Goal: Task Accomplishment & Management: Manage account settings

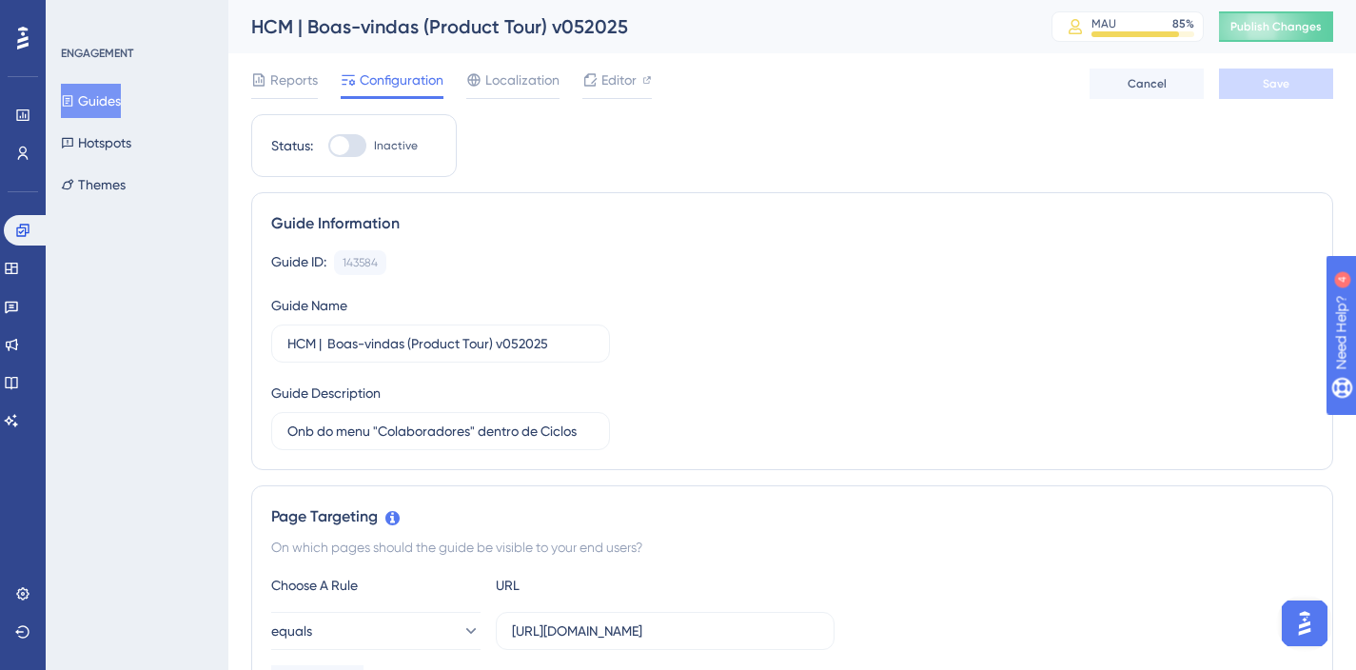
click at [102, 96] on button "Guides" at bounding box center [91, 101] width 60 height 34
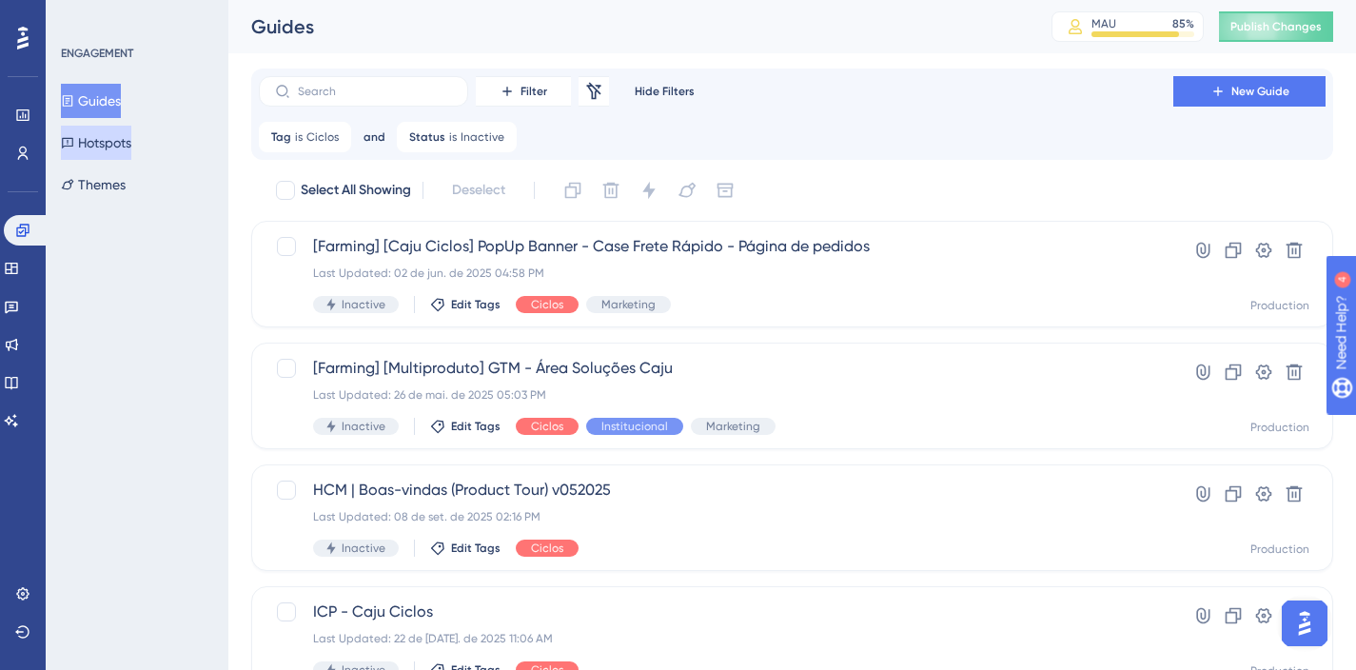
click at [127, 136] on button "Hotspots" at bounding box center [96, 143] width 70 height 34
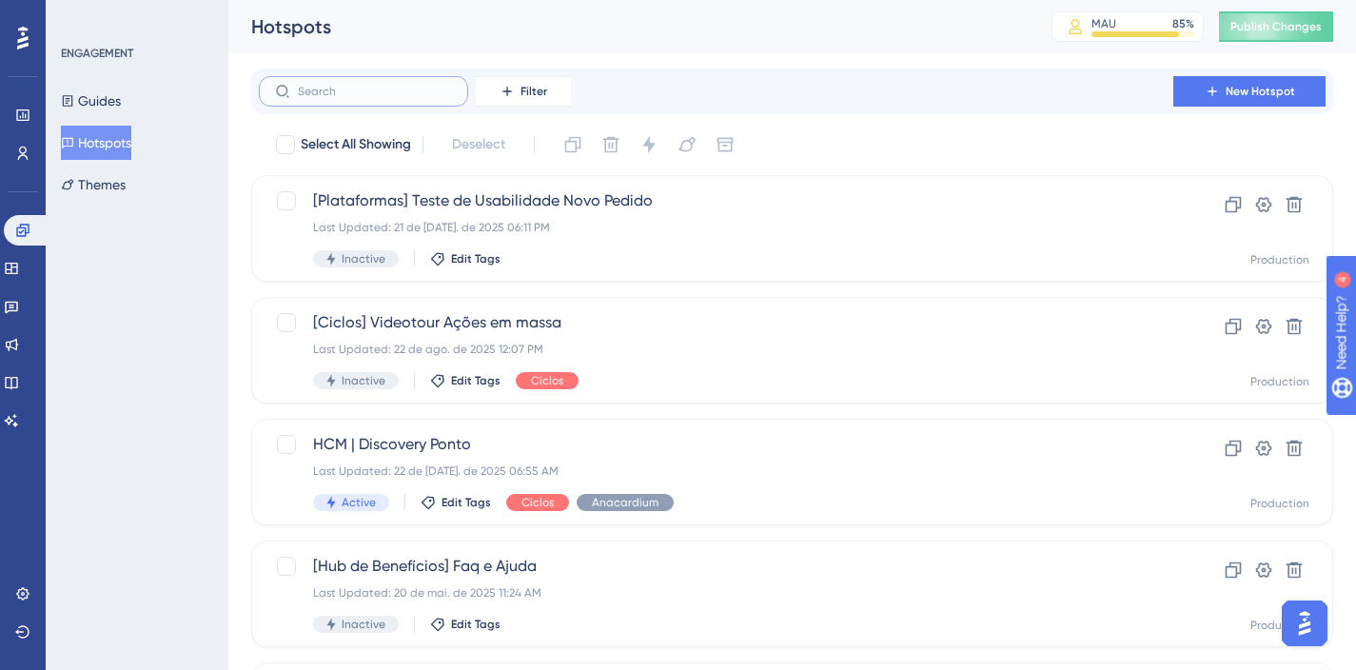
click at [415, 91] on input "text" at bounding box center [375, 91] width 154 height 13
click at [541, 91] on span "Filter" at bounding box center [534, 91] width 27 height 15
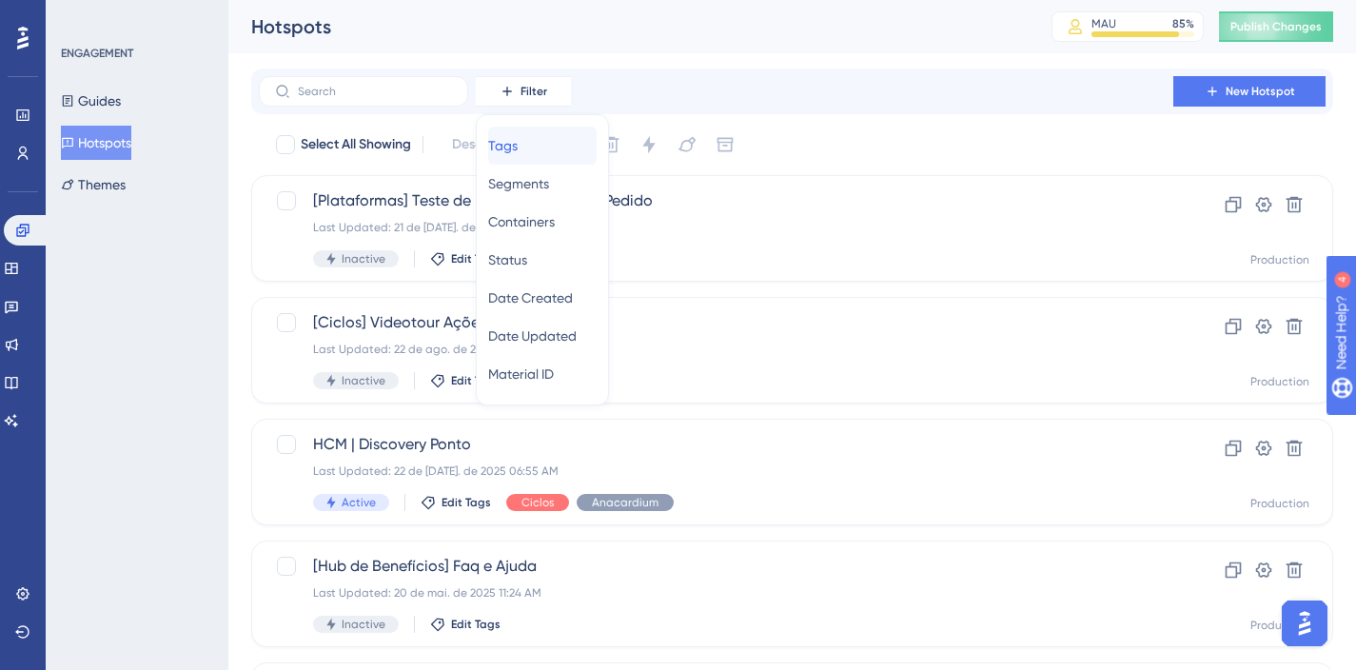
click at [518, 148] on span "Tags" at bounding box center [502, 145] width 29 height 23
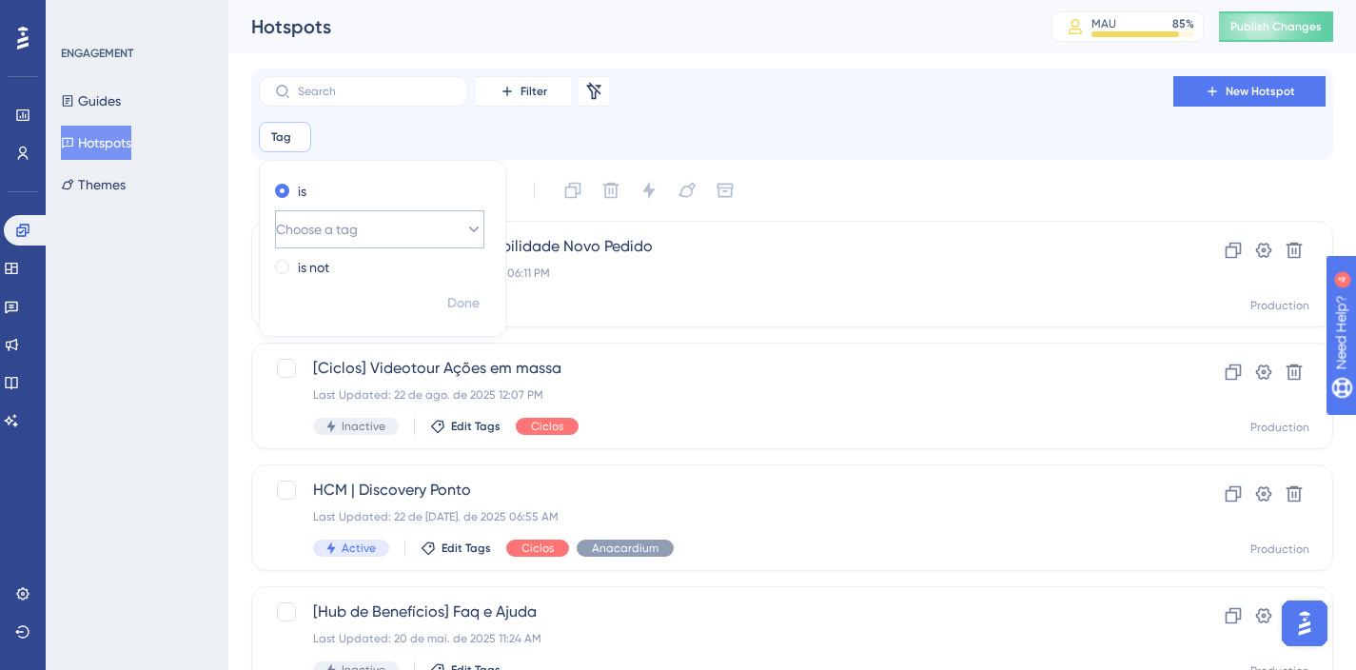
click at [382, 229] on button "Choose a tag" at bounding box center [379, 229] width 209 height 38
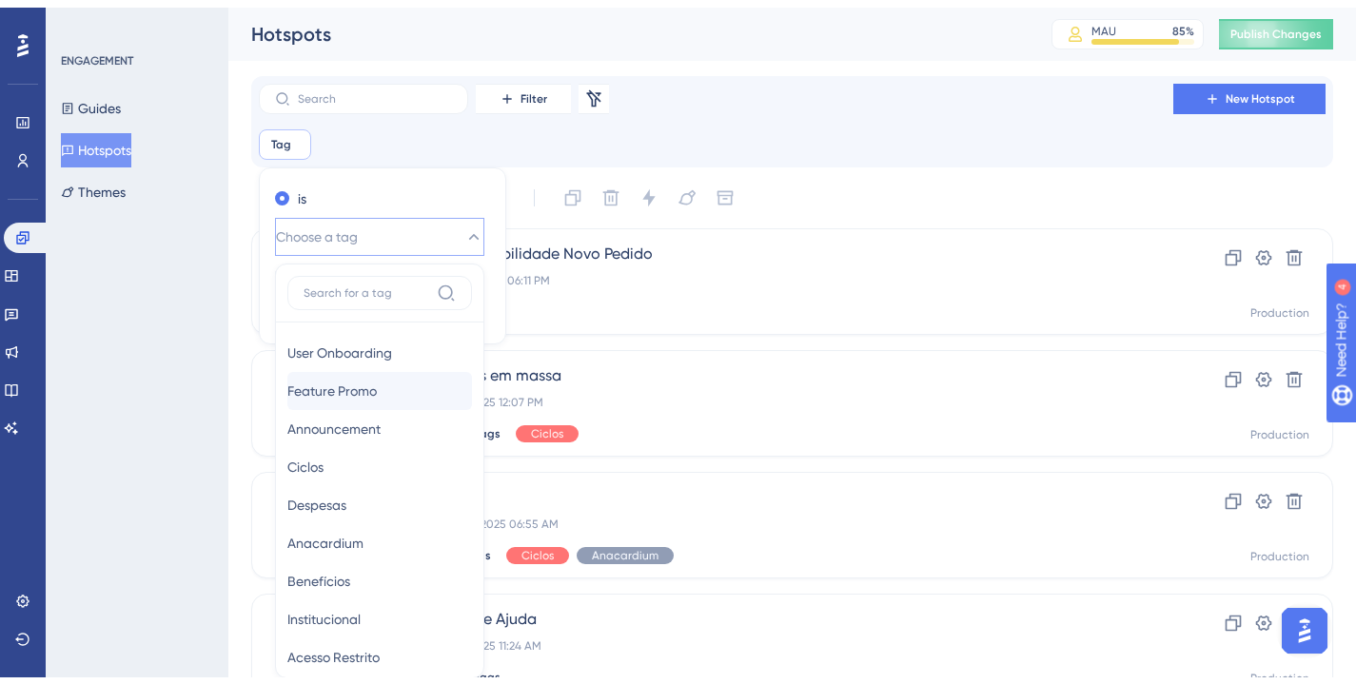
scroll to position [128, 0]
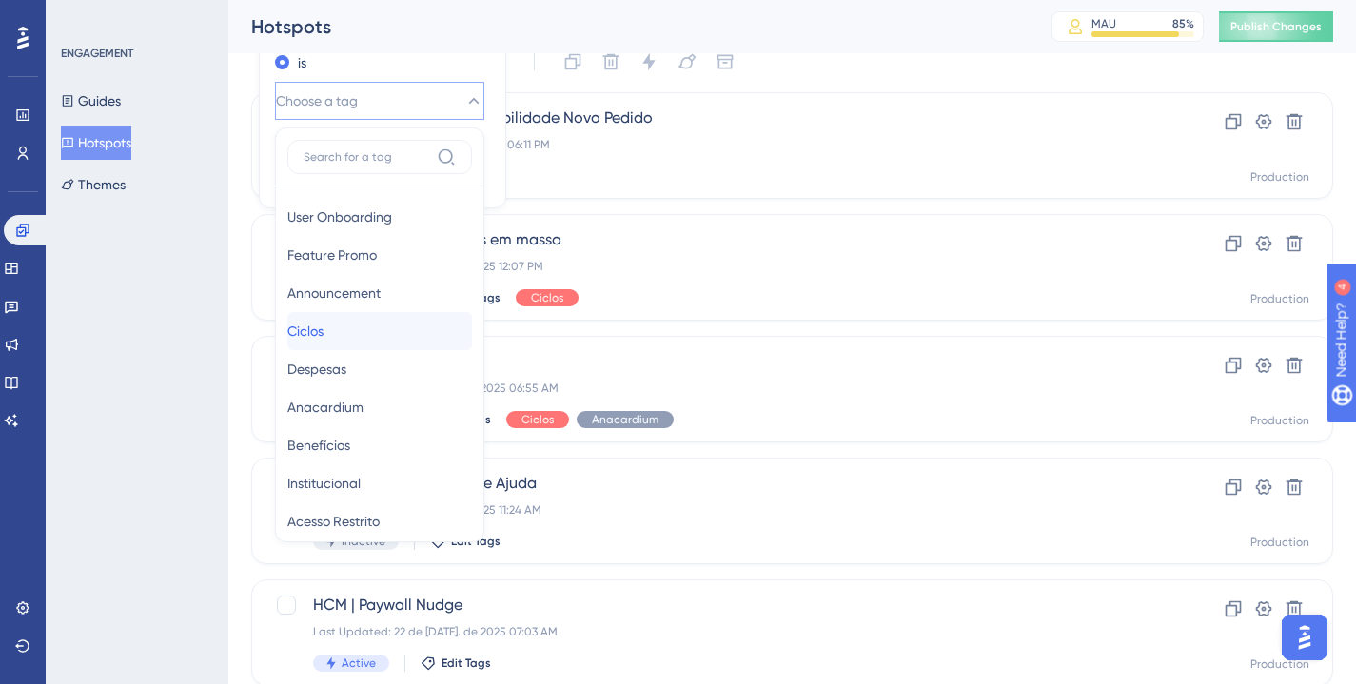
click at [370, 324] on div "Ciclos Ciclos" at bounding box center [379, 331] width 185 height 38
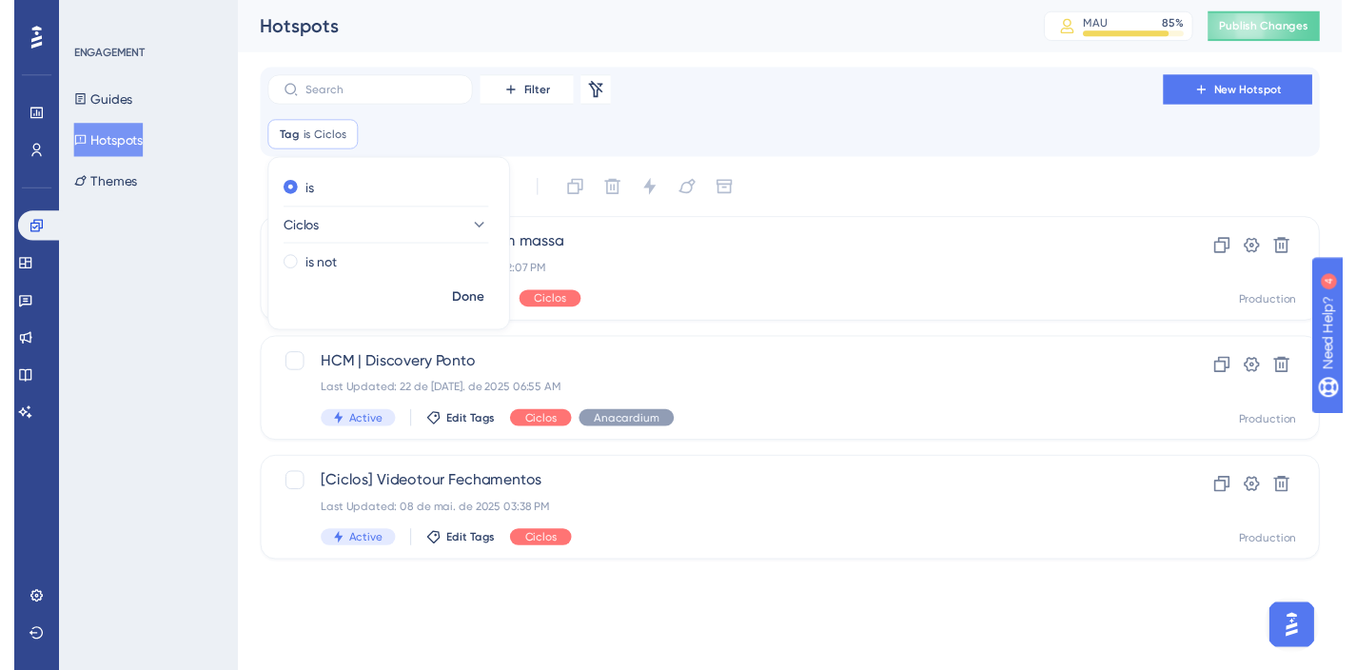
scroll to position [0, 0]
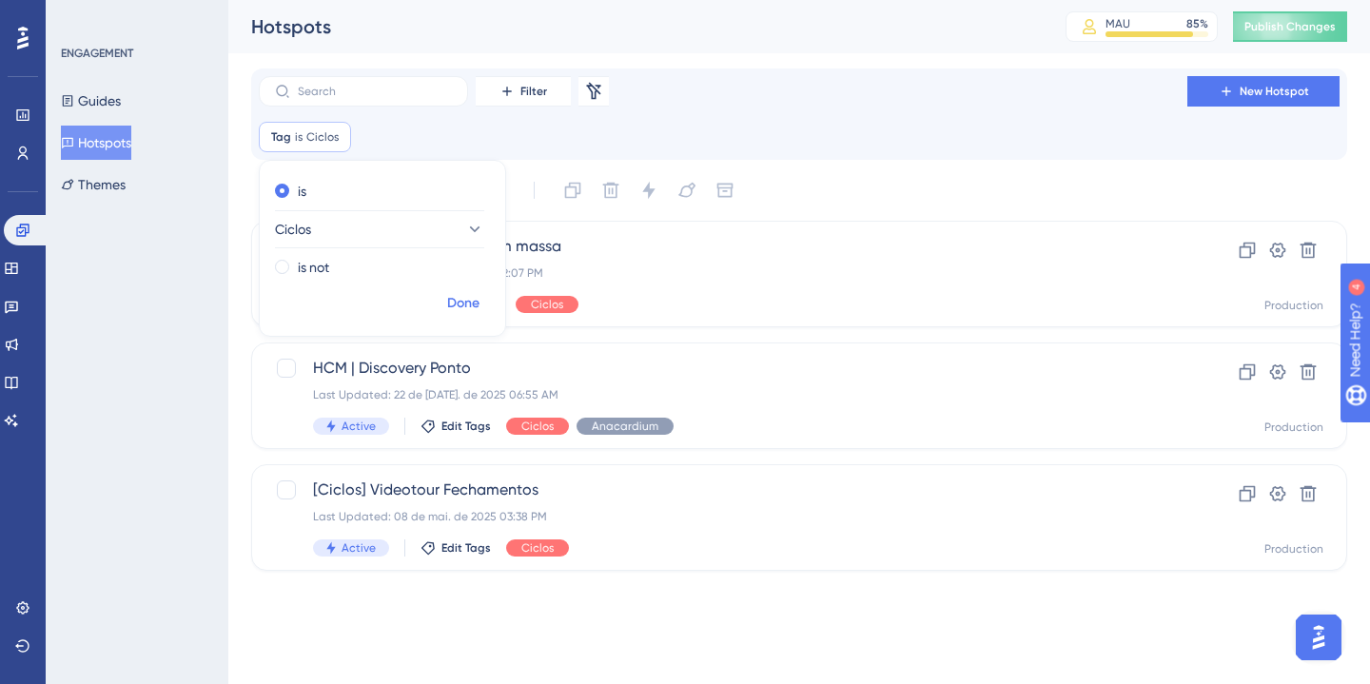
click at [477, 300] on span "Done" at bounding box center [463, 303] width 32 height 23
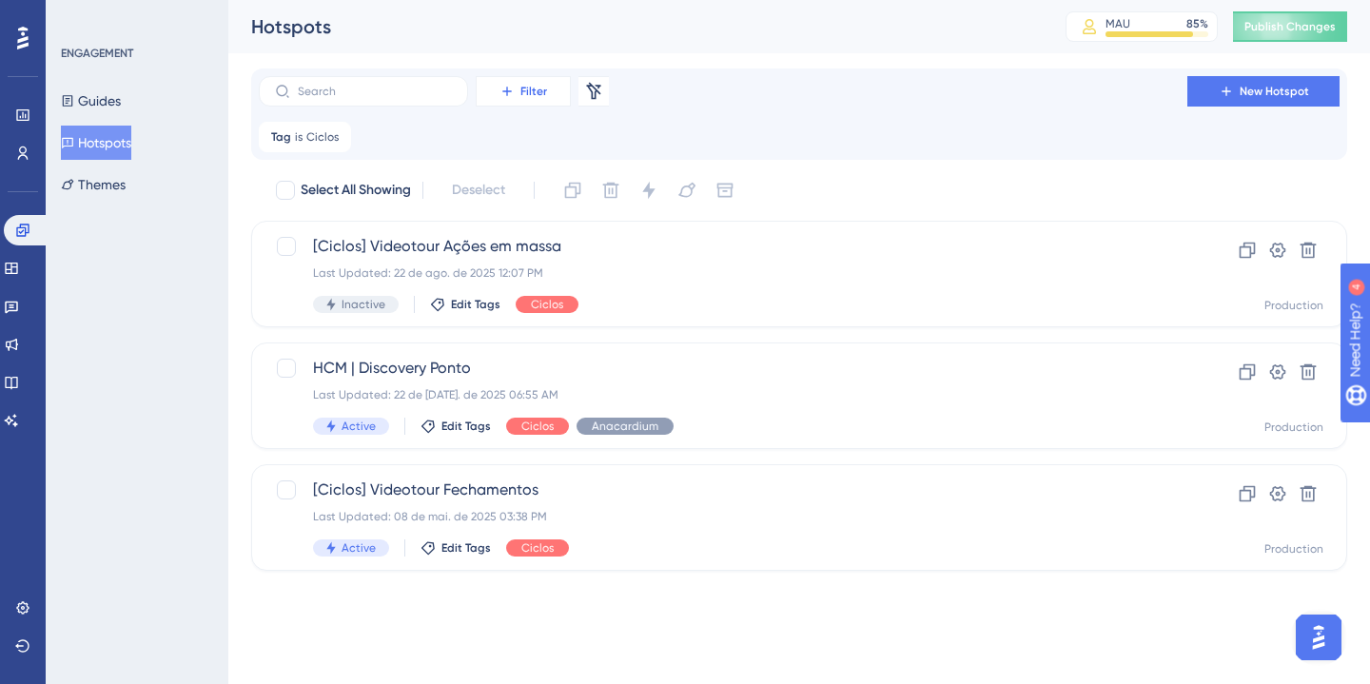
click at [532, 92] on span "Filter" at bounding box center [534, 91] width 27 height 15
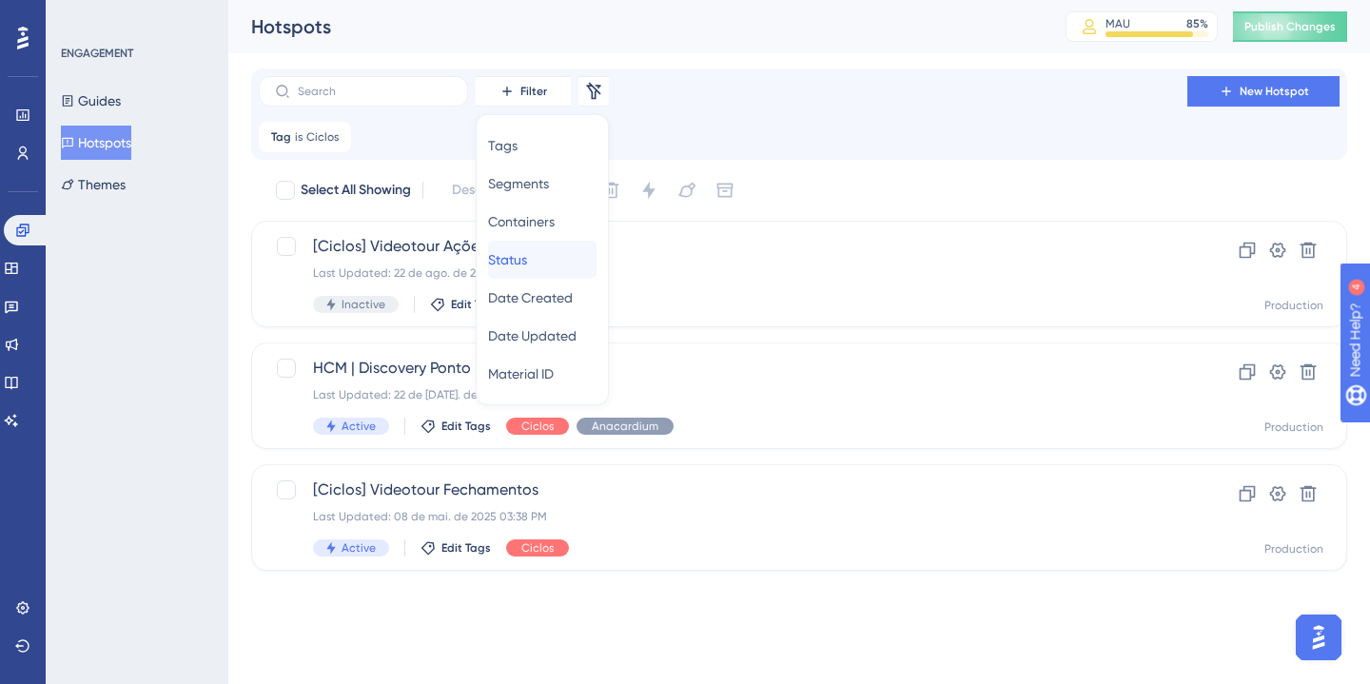
click at [559, 263] on div "Status Status" at bounding box center [542, 260] width 108 height 38
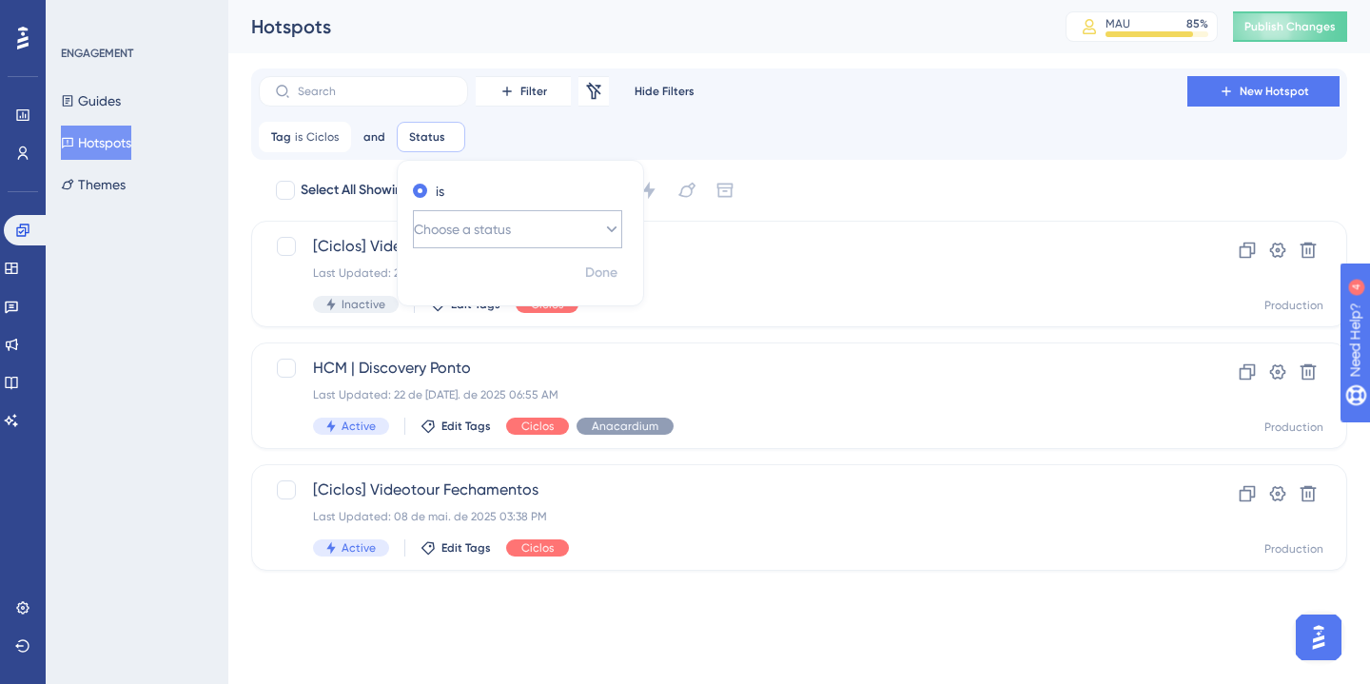
click at [502, 231] on span "Choose a status" at bounding box center [462, 229] width 97 height 23
click at [523, 276] on div "Active Active" at bounding box center [517, 287] width 185 height 38
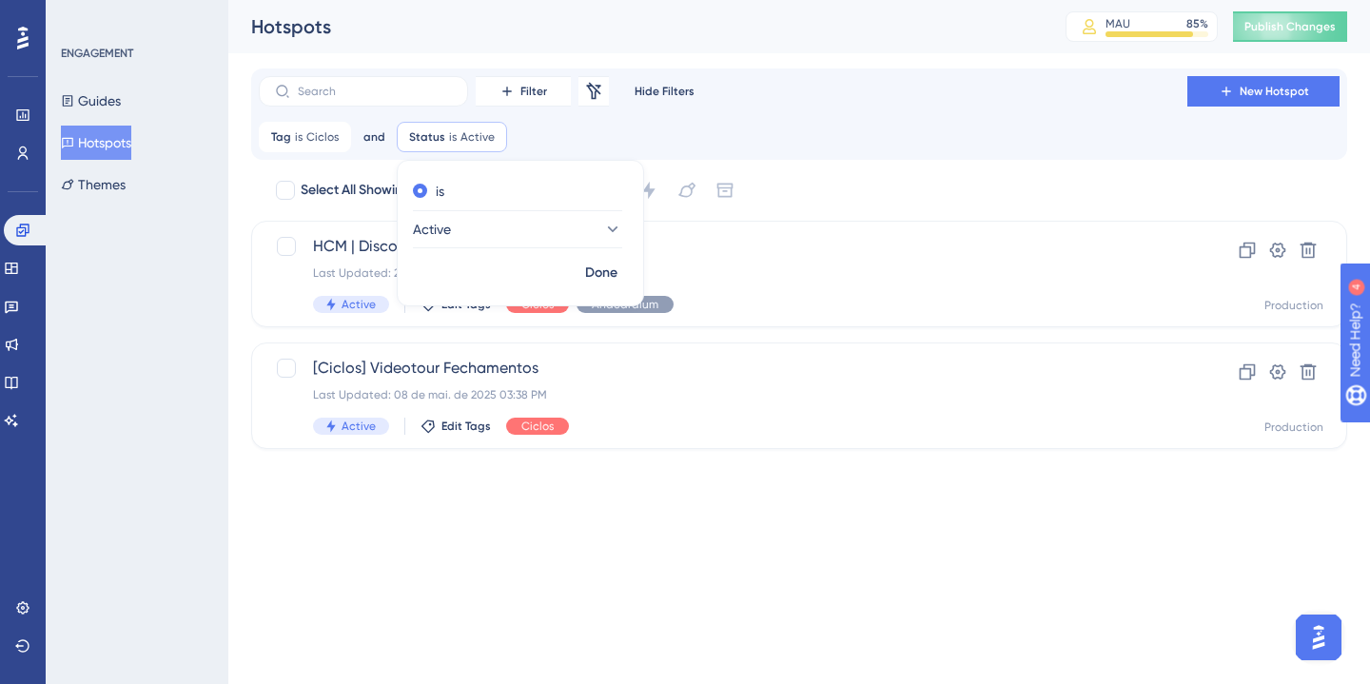
click at [772, 0] on html "Performance Users Engagement Widgets Feedback Product Updates Knowledge Base AI…" at bounding box center [685, 0] width 1370 height 0
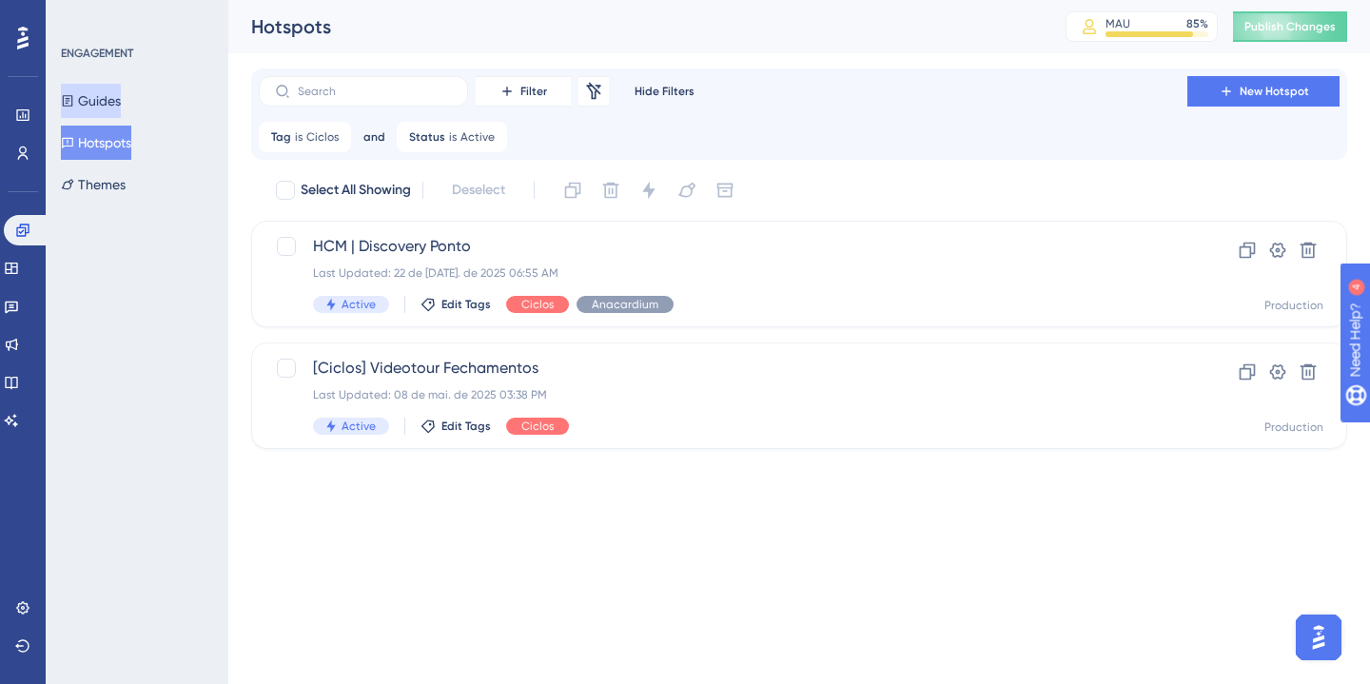
click at [108, 105] on button "Guides" at bounding box center [91, 101] width 60 height 34
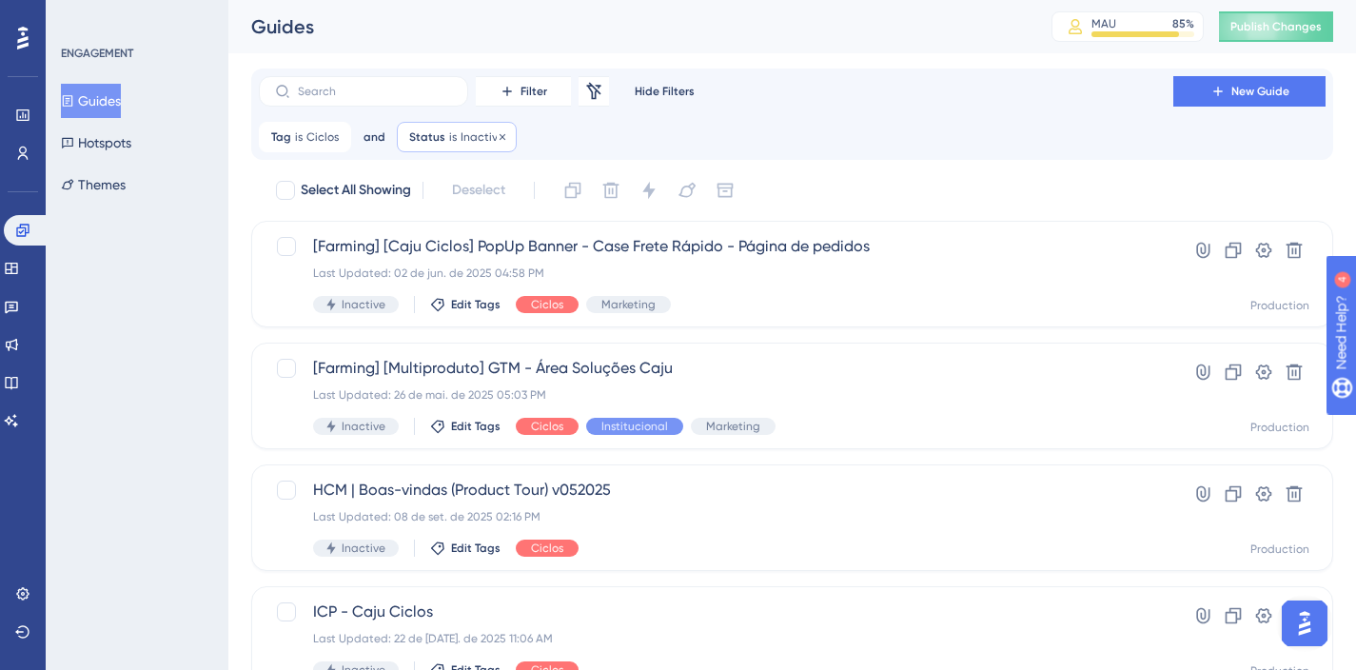
click at [468, 125] on div "Status is Inactive Inactive Remove" at bounding box center [457, 137] width 120 height 30
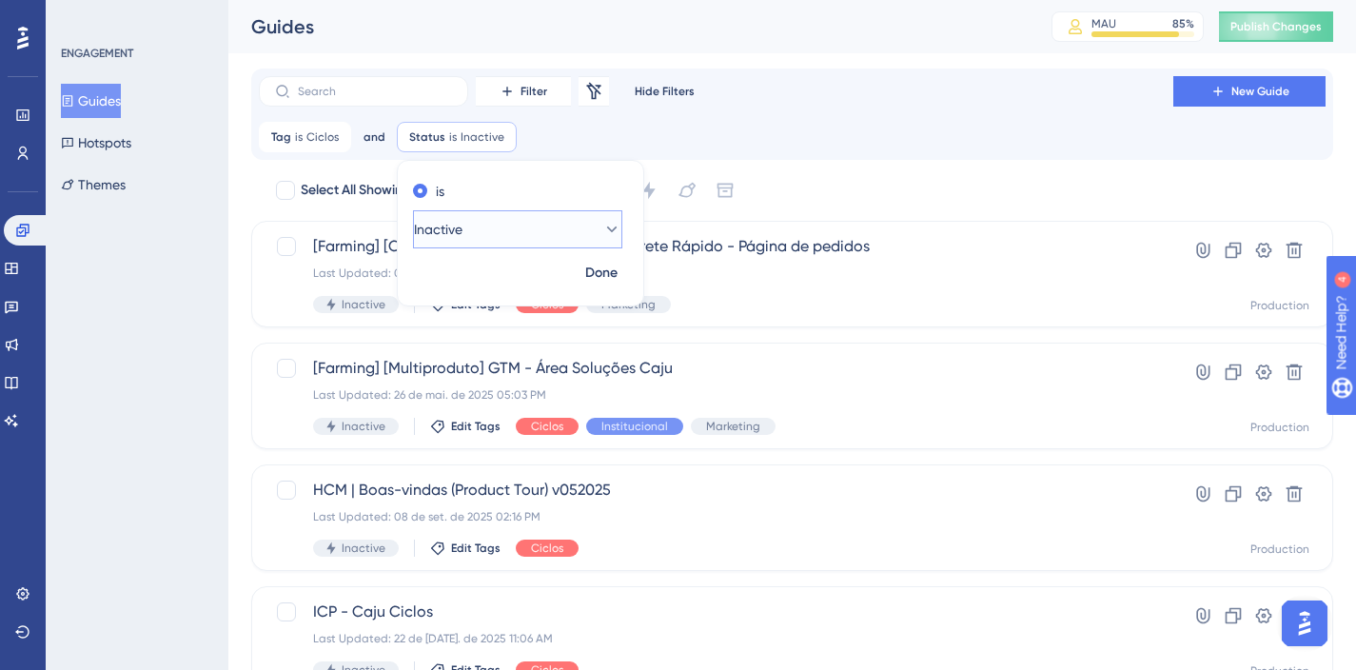
click at [493, 236] on button "Inactive" at bounding box center [517, 229] width 209 height 38
click at [463, 284] on span "Active" at bounding box center [444, 287] width 38 height 23
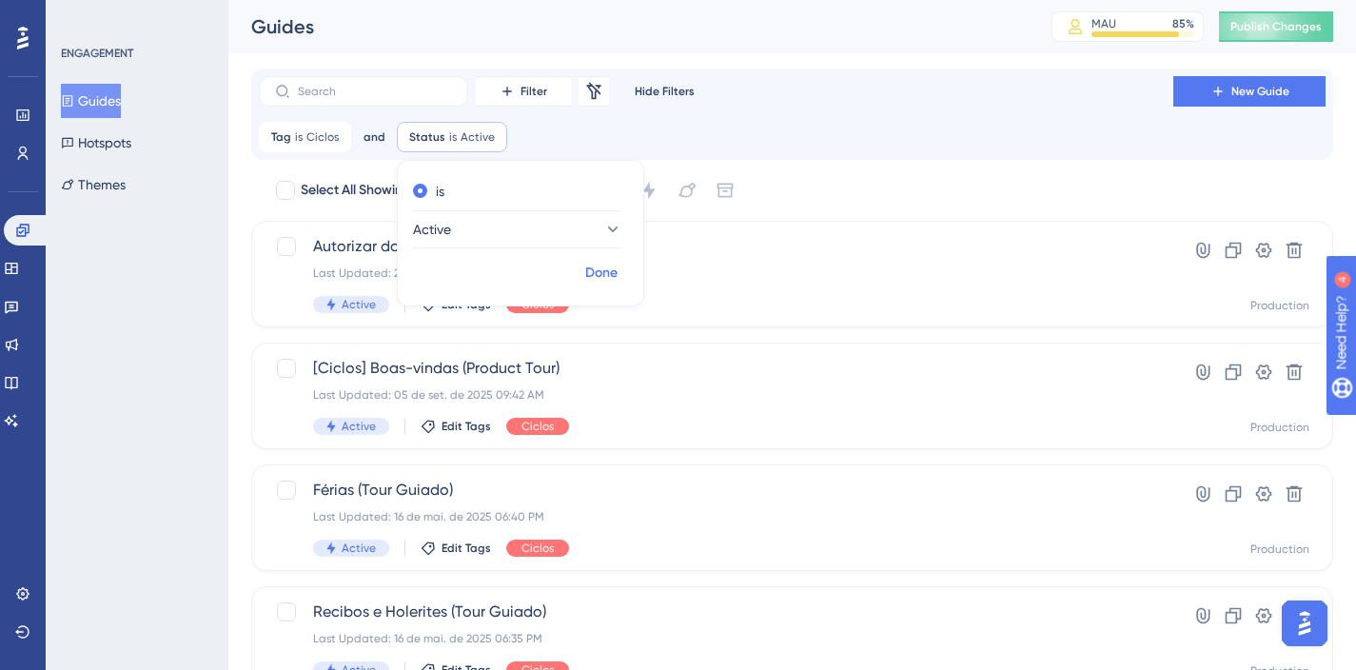
click at [604, 277] on span "Done" at bounding box center [601, 273] width 32 height 23
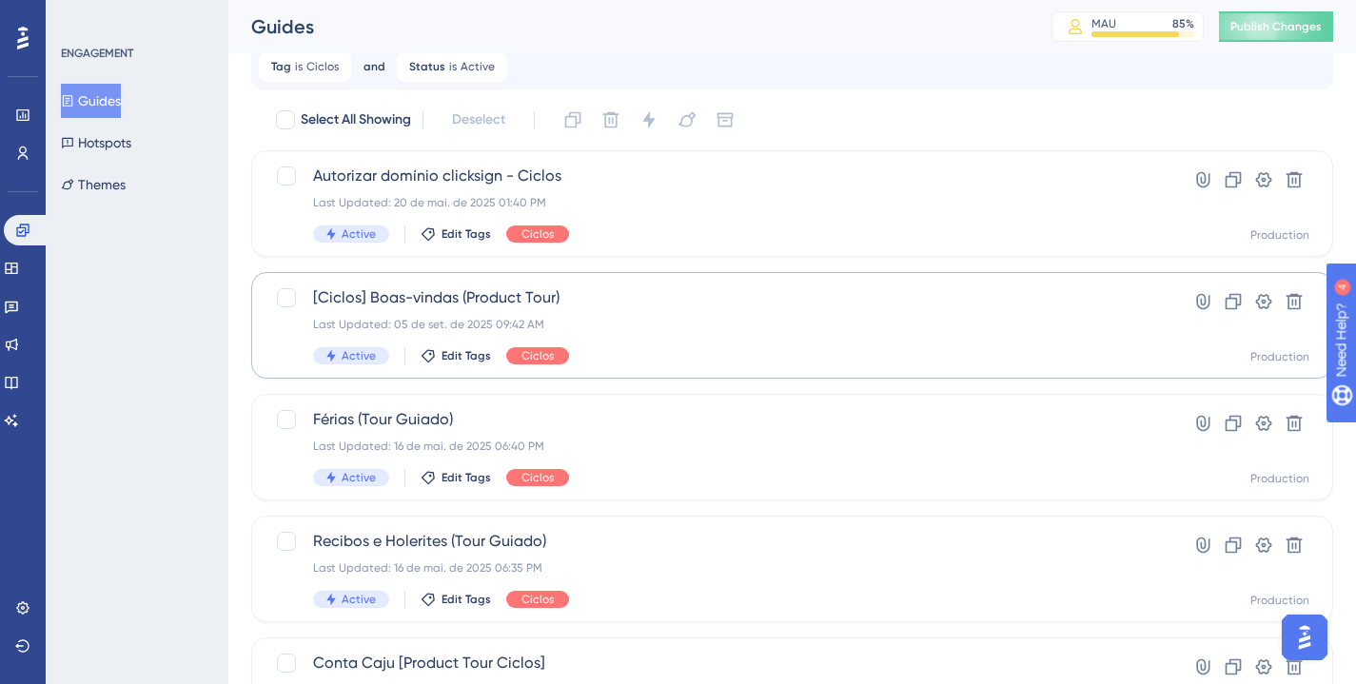
scroll to position [92, 0]
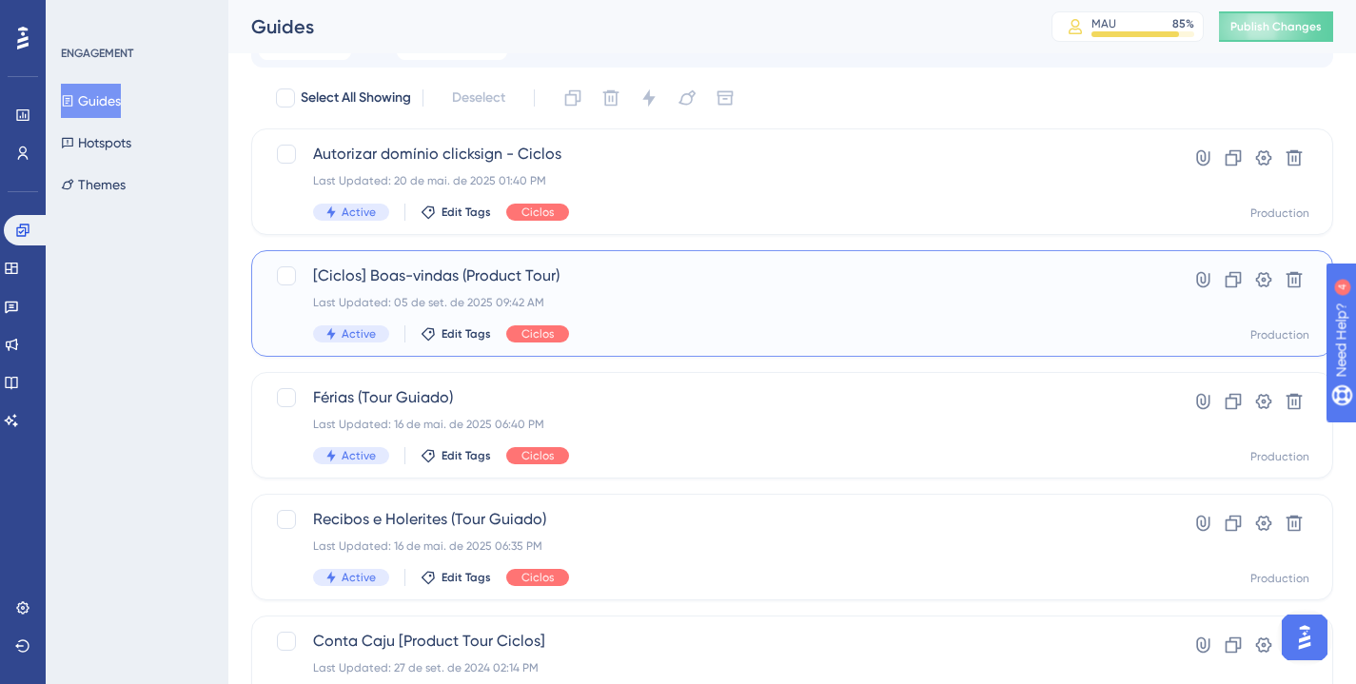
click at [600, 290] on div "[Ciclos] [PERSON_NAME] (Product Tour) Last Updated: 05 de set. de 2025 09:42 AM…" at bounding box center [716, 304] width 806 height 78
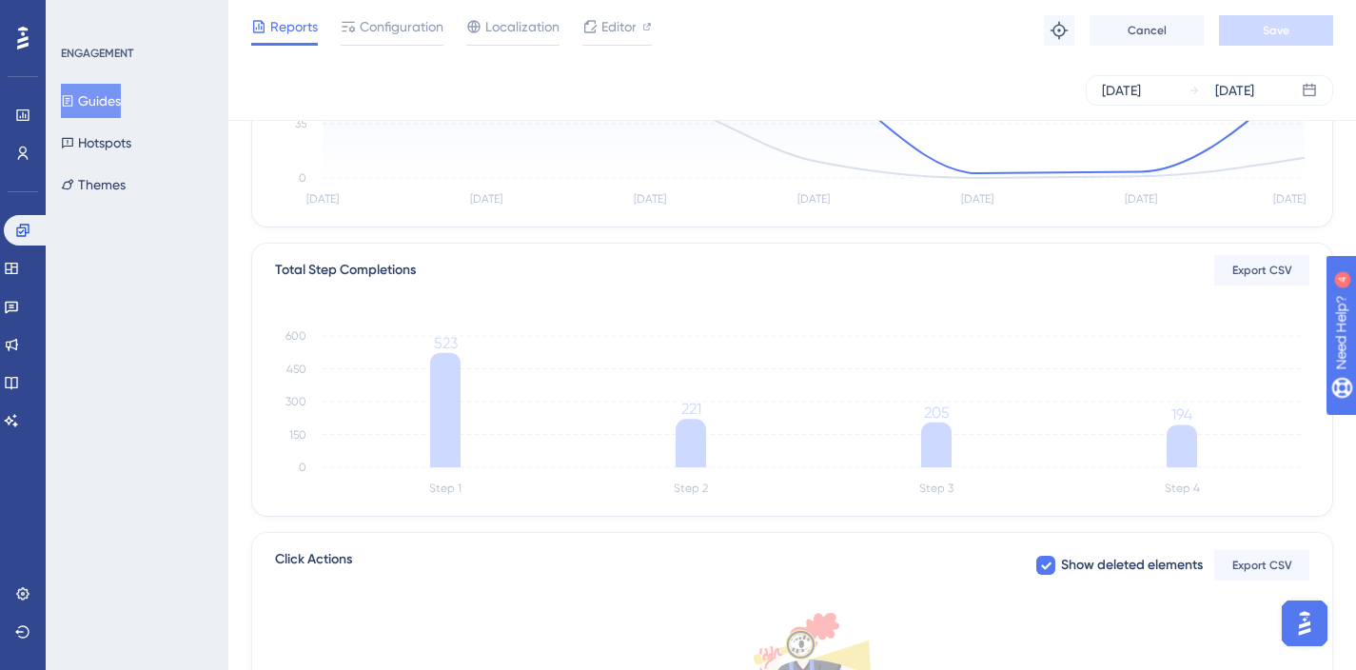
scroll to position [560, 14]
